Goal: Book appointment/travel/reservation

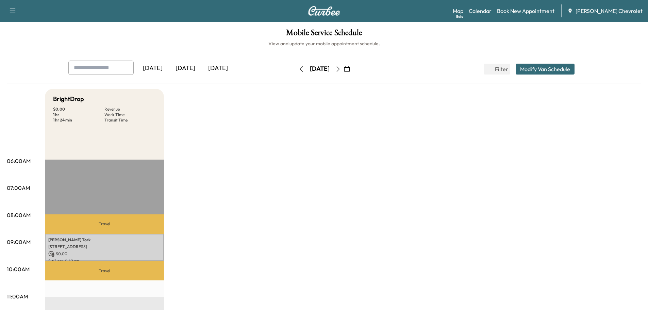
click at [221, 69] on div "[DATE]" at bounding box center [218, 69] width 33 height 16
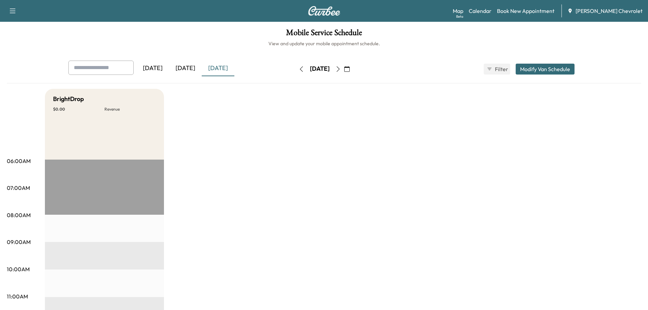
click at [185, 68] on div "[DATE]" at bounding box center [185, 69] width 33 height 16
click at [226, 65] on div "[DATE]" at bounding box center [218, 69] width 33 height 16
click at [232, 74] on div "[DATE]" at bounding box center [218, 69] width 33 height 16
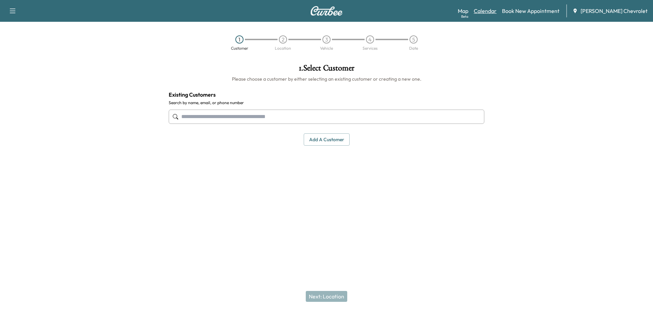
click at [494, 11] on link "Calendar" at bounding box center [485, 11] width 23 height 8
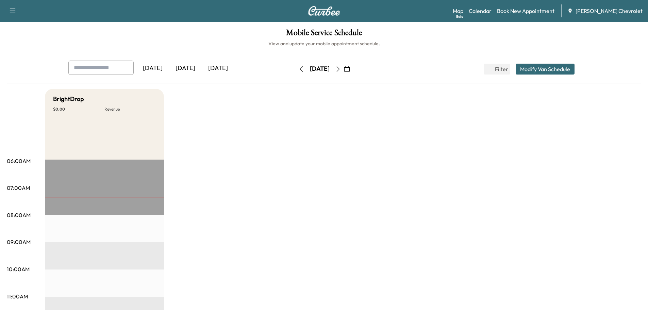
click at [187, 68] on div "[DATE]" at bounding box center [185, 69] width 33 height 16
click at [220, 68] on div "[DATE]" at bounding box center [218, 69] width 33 height 16
click at [196, 69] on div "[DATE]" at bounding box center [185, 69] width 33 height 16
click at [216, 66] on div "[DATE]" at bounding box center [218, 69] width 33 height 16
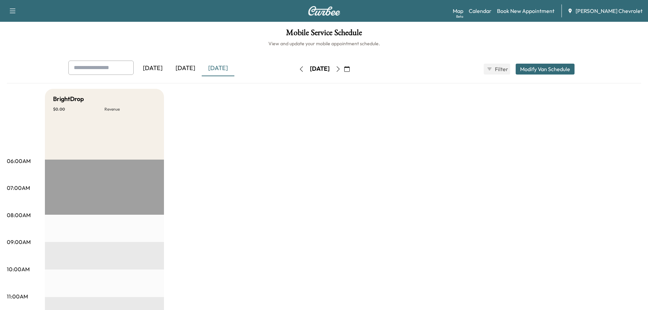
click at [193, 74] on div "[DATE]" at bounding box center [185, 69] width 33 height 16
